Goal: Information Seeking & Learning: Find specific fact

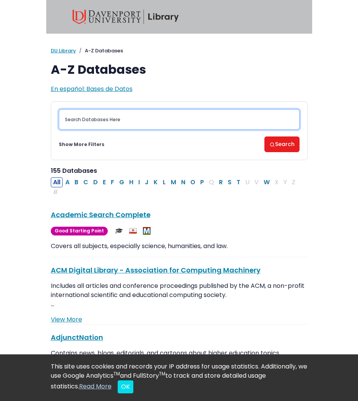
click at [94, 114] on input "Search database by title or keyword" at bounding box center [179, 119] width 241 height 20
type input "the Procter & gamble company"
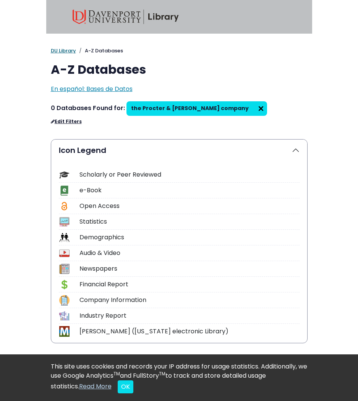
click at [70, 53] on link "DU Library" at bounding box center [63, 50] width 25 height 7
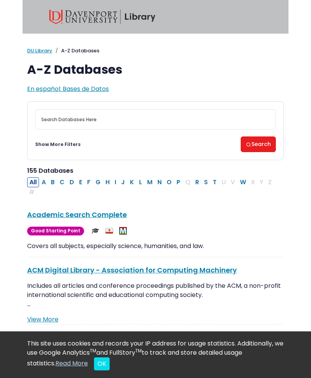
click at [205, 210] on div "Academic Search Complete This link opens in a new window Good Starting Point" at bounding box center [155, 214] width 257 height 10
click at [117, 180] on button "I" at bounding box center [115, 182] width 6 height 10
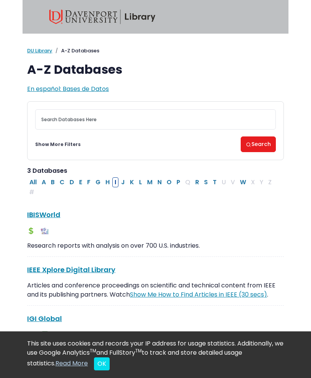
click at [117, 180] on button "I" at bounding box center [115, 182] width 6 height 10
click at [39, 214] on link "IBISWorld This link opens in a new window" at bounding box center [43, 215] width 33 height 10
